Goal: Task Accomplishment & Management: Use online tool/utility

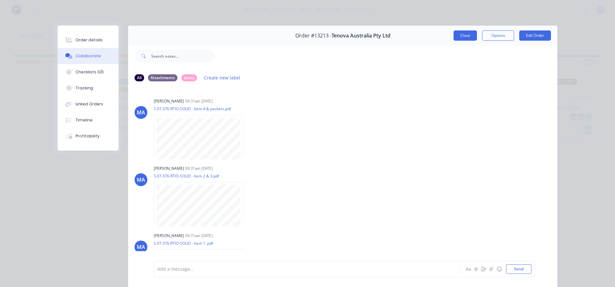
click at [457, 40] on button "Close" at bounding box center [464, 35] width 23 height 10
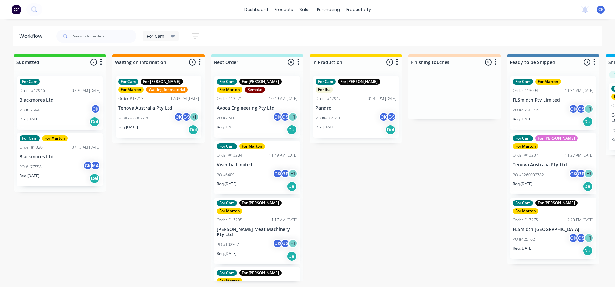
click at [161, 36] on span "For Cam" at bounding box center [156, 36] width 18 height 7
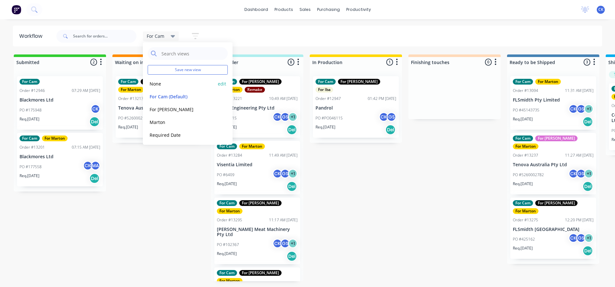
click at [162, 83] on button "None" at bounding box center [182, 83] width 68 height 7
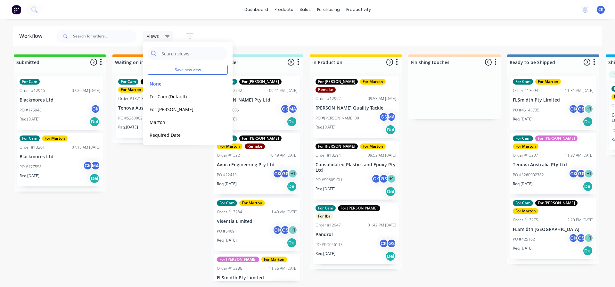
click at [158, 165] on div "Submitted 2 Sort By Created date Required date Order number Customer name Most …" at bounding box center [436, 167] width 882 height 227
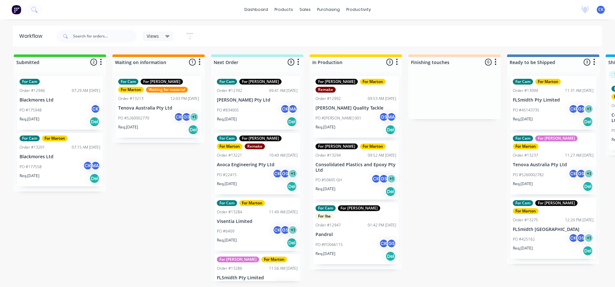
click at [354, 251] on div "Req. 17/05/25 Del" at bounding box center [355, 256] width 81 height 11
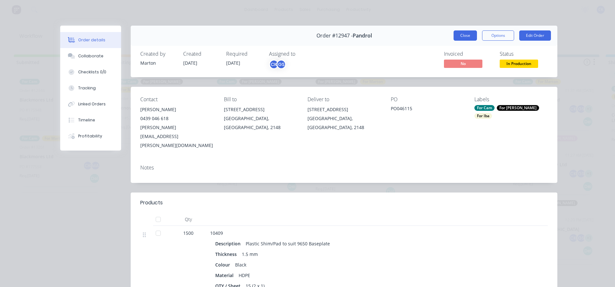
click at [461, 37] on button "Close" at bounding box center [464, 35] width 23 height 10
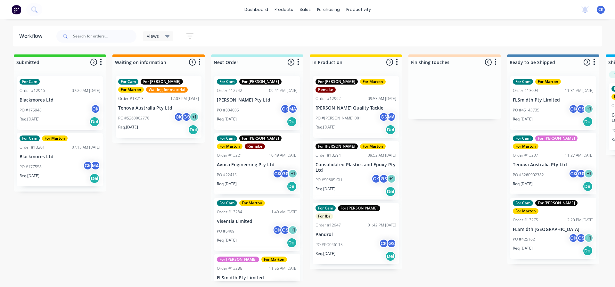
click at [257, 114] on div "PO #834005 CK MA" at bounding box center [257, 110] width 81 height 12
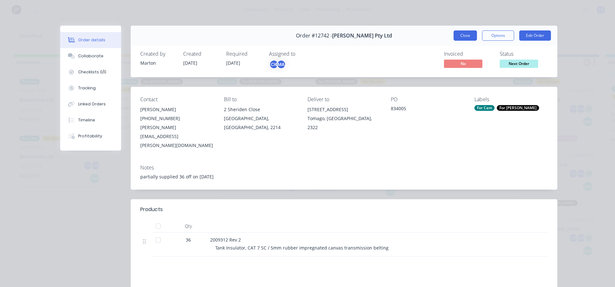
click at [471, 36] on button "Close" at bounding box center [464, 35] width 23 height 10
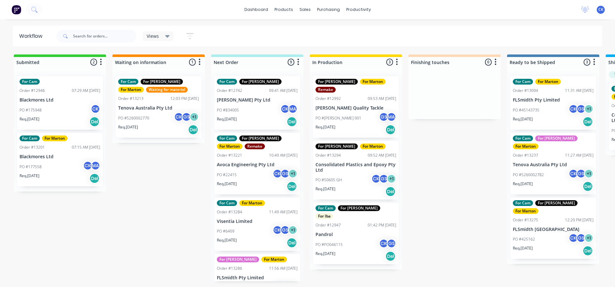
click at [190, 31] on button "button" at bounding box center [190, 36] width 20 height 12
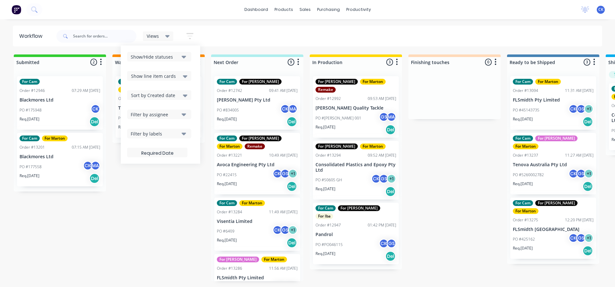
click at [169, 100] on div "Show/Hide statuses Show line item cards Show line item cards Hide line item car…" at bounding box center [160, 104] width 67 height 105
click at [169, 99] on div "Sort by Created date" at bounding box center [159, 95] width 56 height 8
click at [160, 122] on div "Required date" at bounding box center [159, 121] width 64 height 12
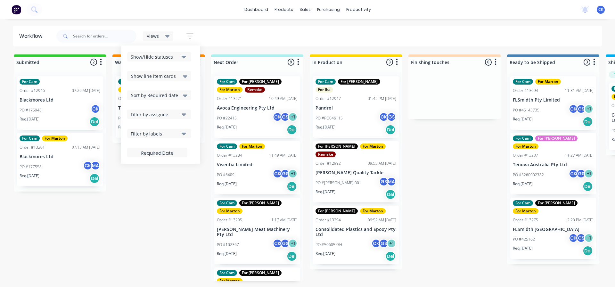
click at [214, 126] on div "For Cam For Gary For Marton Remake Order #13221 10:49 AM 08/08/25 Avoca Enginee…" at bounding box center [257, 176] width 92 height 210
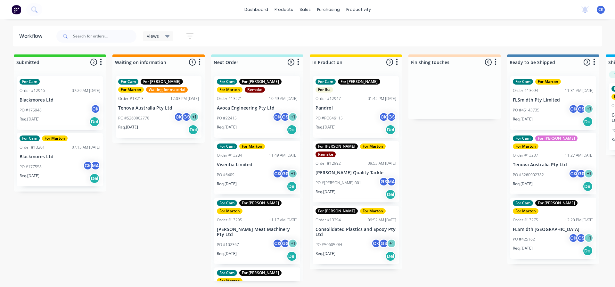
click at [243, 120] on div "PO #22415 CK GS + 1" at bounding box center [257, 118] width 81 height 12
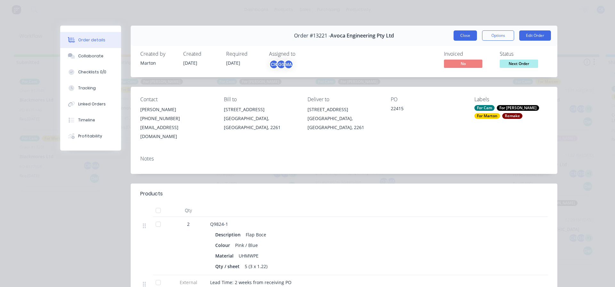
click at [459, 39] on button "Close" at bounding box center [464, 35] width 23 height 10
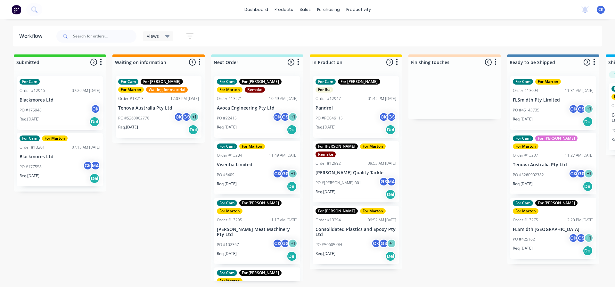
click at [254, 175] on div "PO #6409 CK GS + 1" at bounding box center [257, 175] width 81 height 12
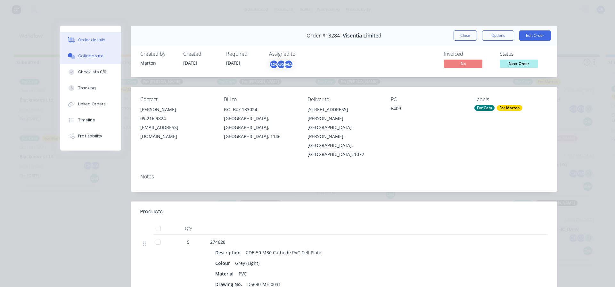
click at [102, 56] on button "Collaborate" at bounding box center [90, 56] width 61 height 16
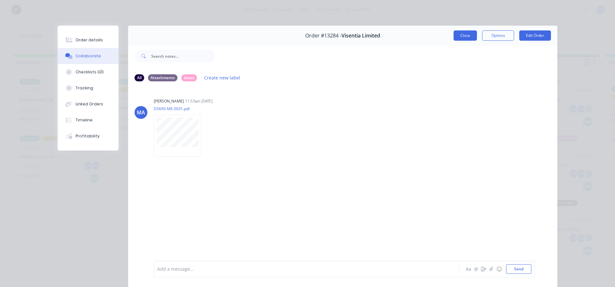
click at [463, 35] on button "Close" at bounding box center [464, 35] width 23 height 10
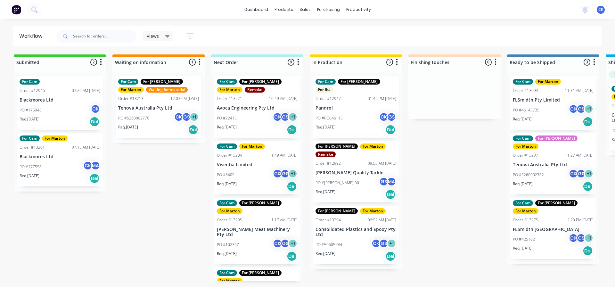
click at [257, 178] on div "PO #6409 CK GS + 1" at bounding box center [257, 175] width 81 height 12
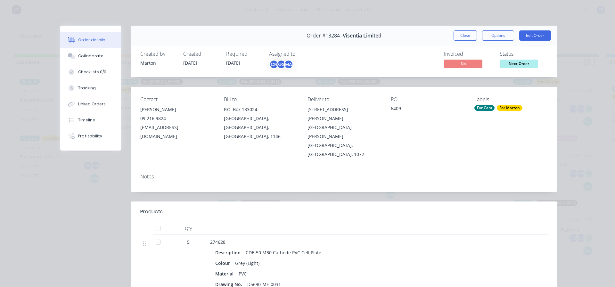
click at [456, 40] on button "Close" at bounding box center [464, 35] width 23 height 10
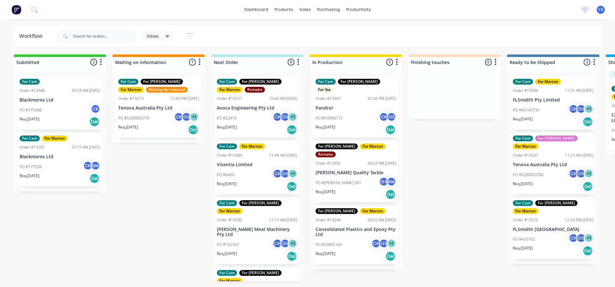
click at [247, 185] on div "Req. 03/09/25 Del" at bounding box center [257, 186] width 81 height 11
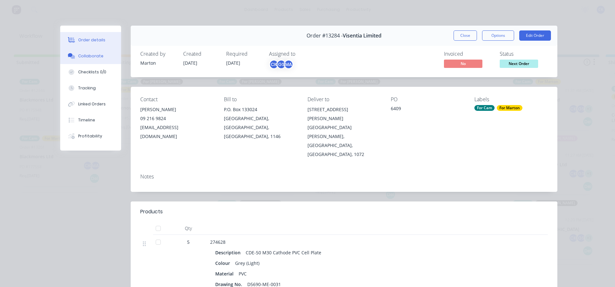
click at [95, 59] on button "Collaborate" at bounding box center [90, 56] width 61 height 16
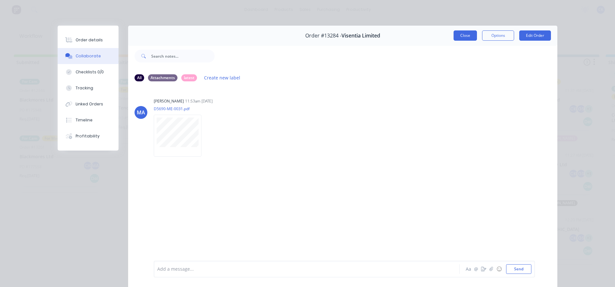
click at [458, 34] on button "Close" at bounding box center [464, 35] width 23 height 10
